Goal: Task Accomplishment & Management: Complete application form

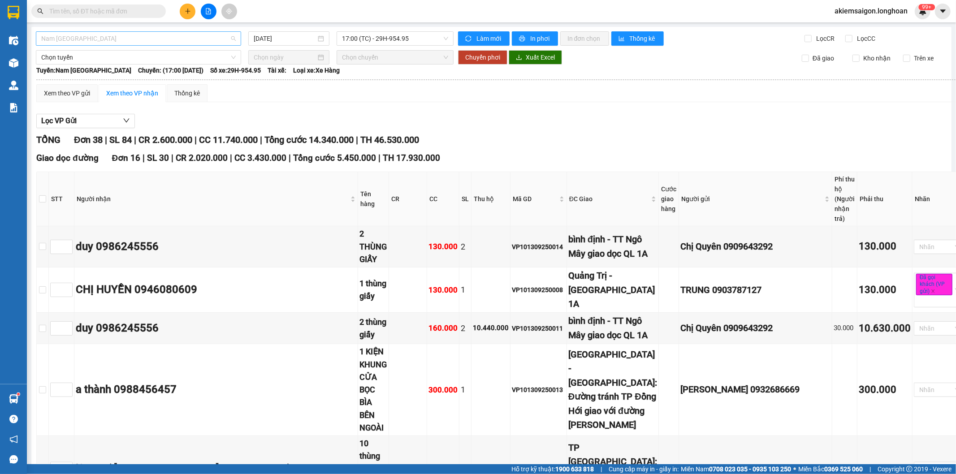
click at [162, 36] on span "Nam [GEOGRAPHIC_DATA]" at bounding box center [138, 38] width 194 height 13
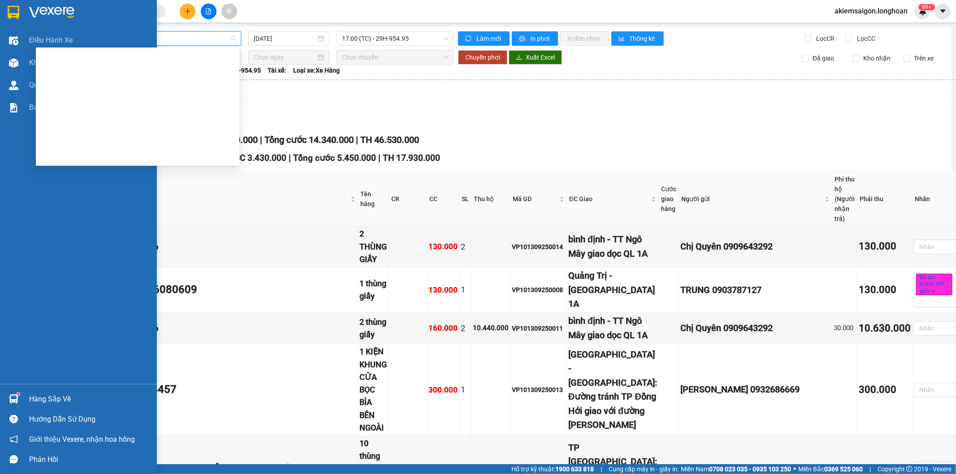
click at [8, 7] on img at bounding box center [14, 12] width 12 height 13
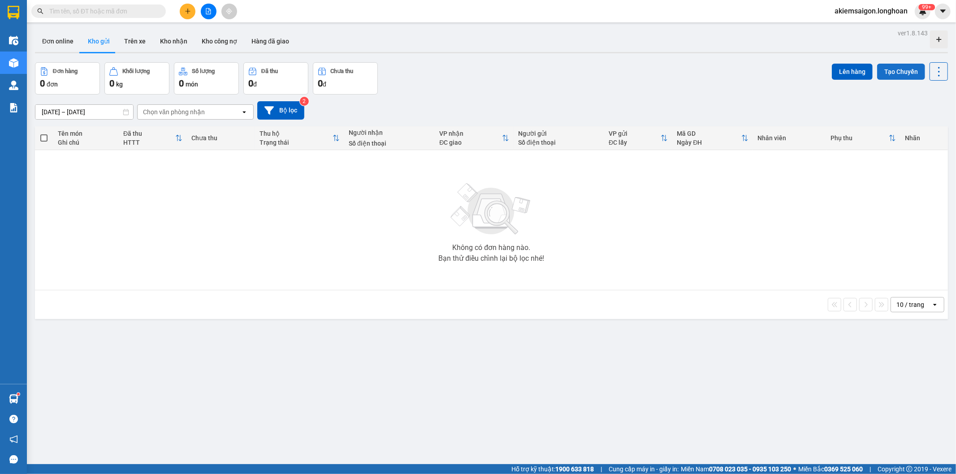
click at [906, 67] on button "Tạo Chuyến" at bounding box center [901, 72] width 48 height 16
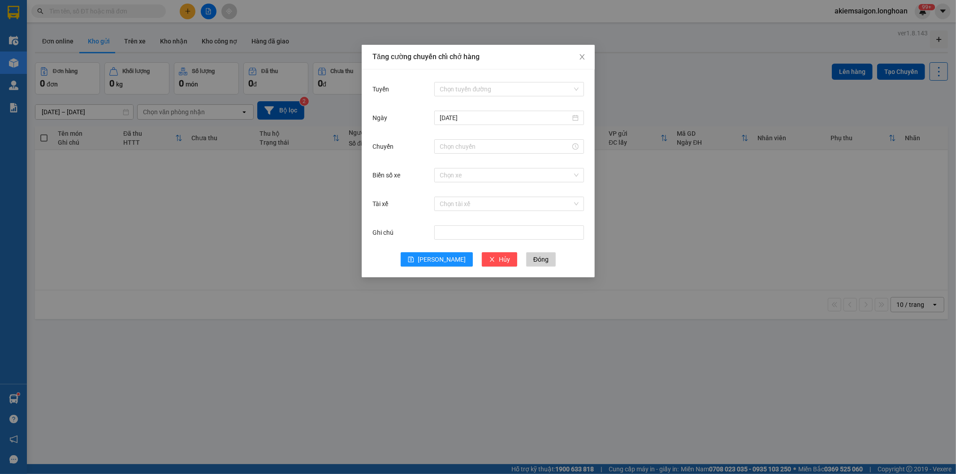
drag, startPoint x: 884, startPoint y: 63, endPoint x: 851, endPoint y: 43, distance: 38.4
drag, startPoint x: 851, startPoint y: 43, endPoint x: 506, endPoint y: 82, distance: 347.2
click at [506, 82] on input "Tuyến" at bounding box center [505, 88] width 133 height 13
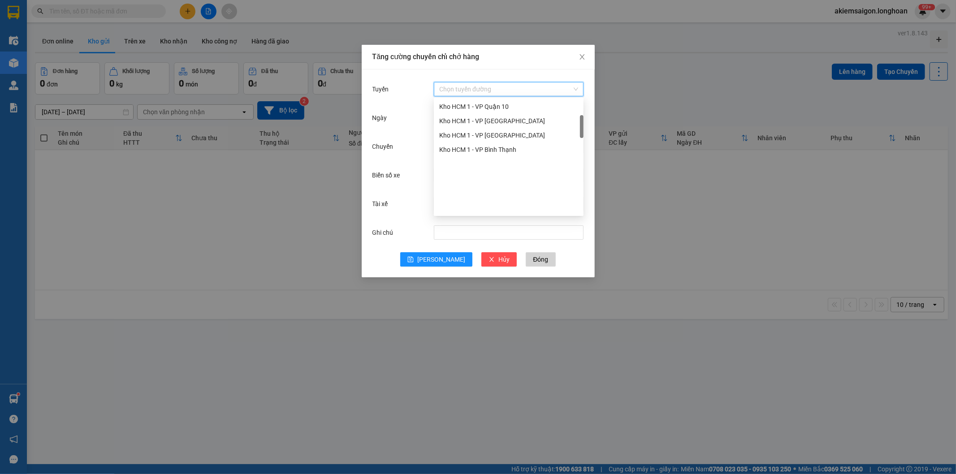
scroll to position [103, 0]
click at [500, 159] on div "Kho HCM - Kho Cần Thơ" at bounding box center [508, 161] width 139 height 10
click at [478, 115] on input "[DATE]" at bounding box center [504, 118] width 131 height 10
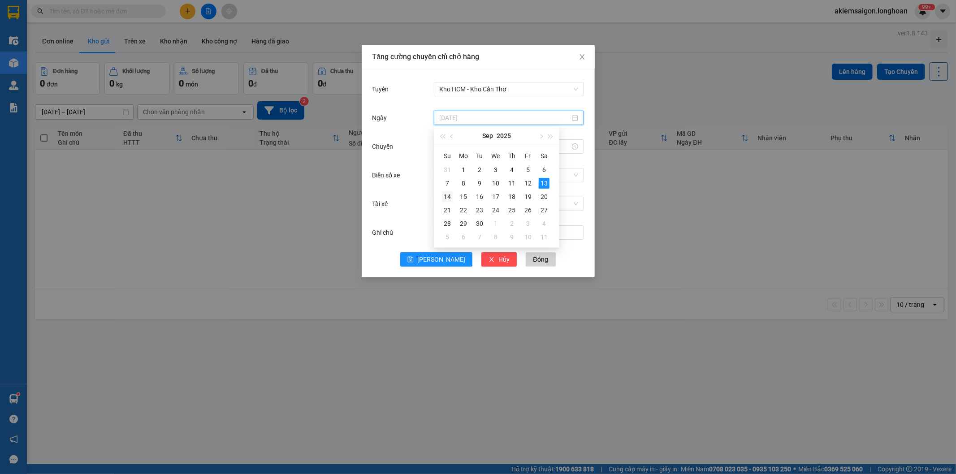
type input "[DATE]"
click at [450, 194] on div "14" at bounding box center [447, 196] width 11 height 11
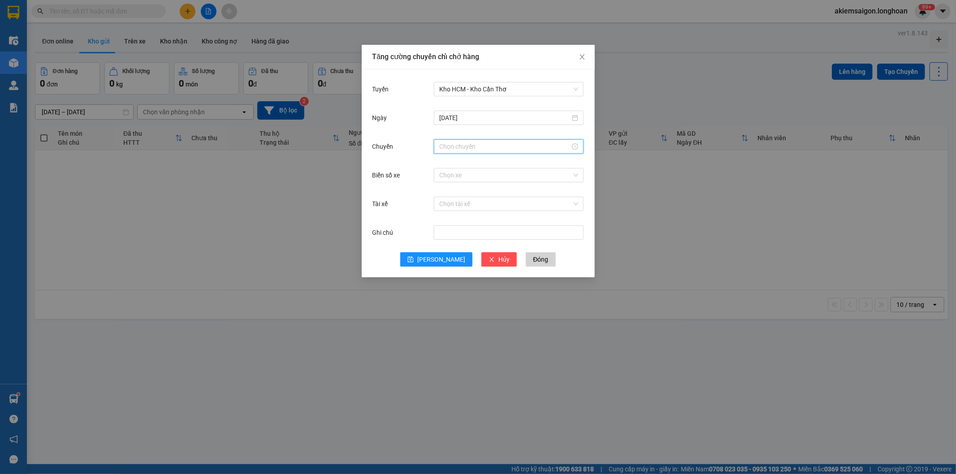
click at [456, 145] on input "Chuyến" at bounding box center [504, 147] width 131 height 10
click at [446, 163] on div "23" at bounding box center [446, 164] width 25 height 13
type input "23:00"
click at [504, 178] on input "Biển số xe" at bounding box center [505, 174] width 133 height 13
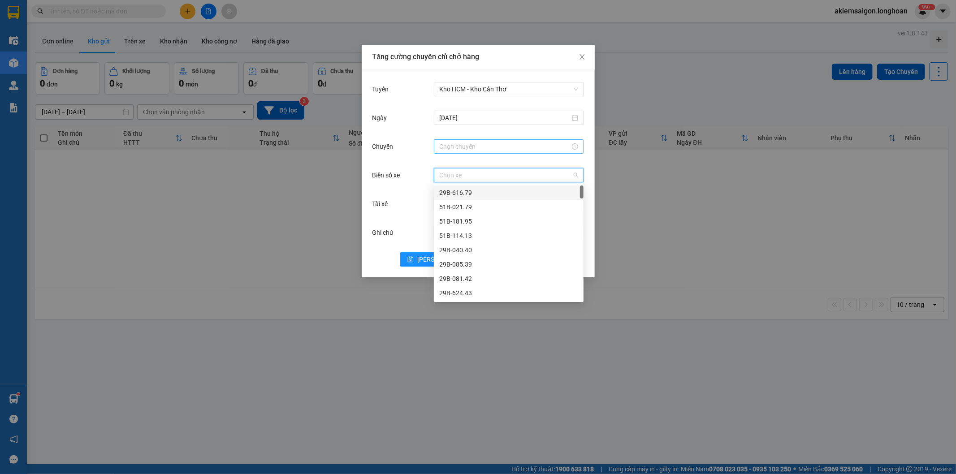
click at [479, 146] on input "Chuyến" at bounding box center [504, 147] width 131 height 10
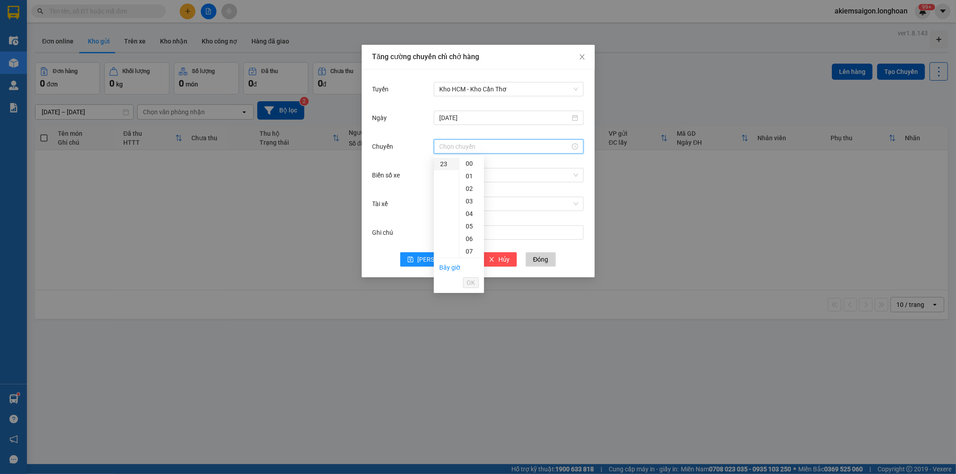
click at [441, 163] on div "23" at bounding box center [446, 164] width 25 height 13
type input "23:00"
click at [471, 284] on span "OK" at bounding box center [470, 283] width 9 height 10
click at [460, 177] on input "Biển số xe" at bounding box center [505, 174] width 133 height 13
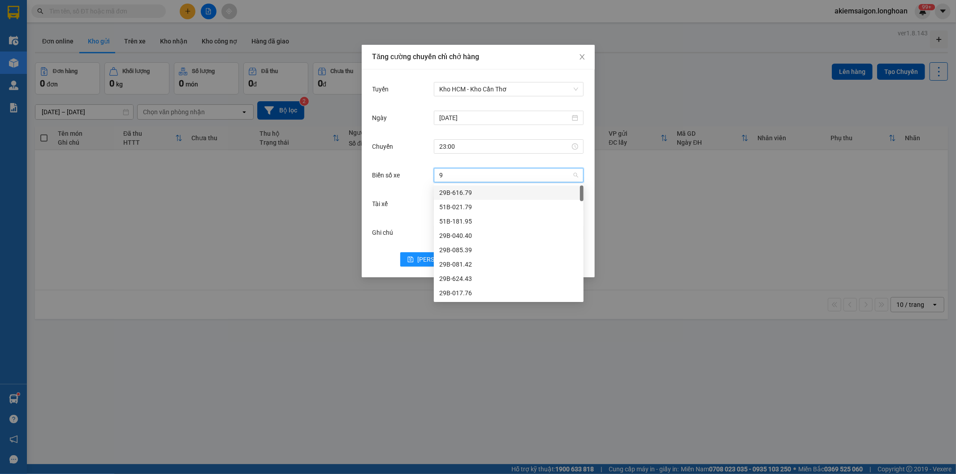
type input "91"
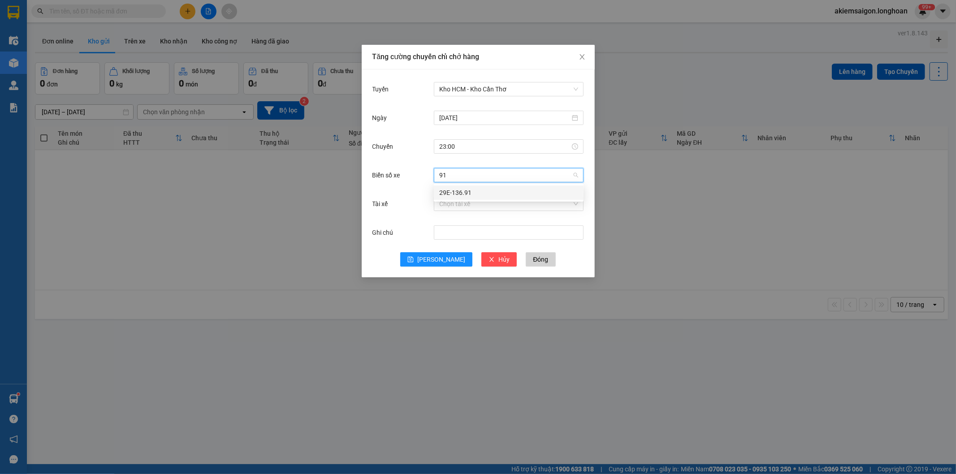
click at [461, 193] on div "29E-136.91" at bounding box center [508, 193] width 139 height 10
click at [437, 259] on span "[PERSON_NAME]" at bounding box center [441, 259] width 48 height 10
